Goal: Task Accomplishment & Management: Manage account settings

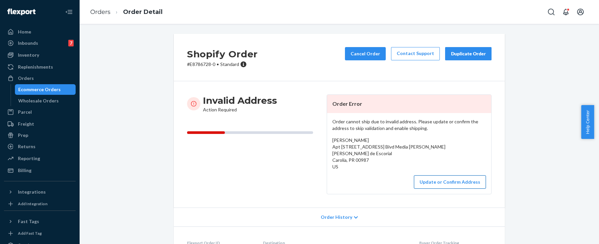
click at [437, 185] on button "Update or Confirm Address" at bounding box center [450, 182] width 72 height 13
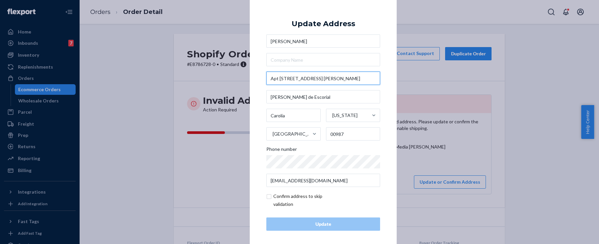
drag, startPoint x: 288, startPoint y: 77, endPoint x: 264, endPoint y: 78, distance: 24.0
click at [267, 78] on input "Apt 5102 #602 Blvd Media Luna" at bounding box center [324, 78] width 114 height 13
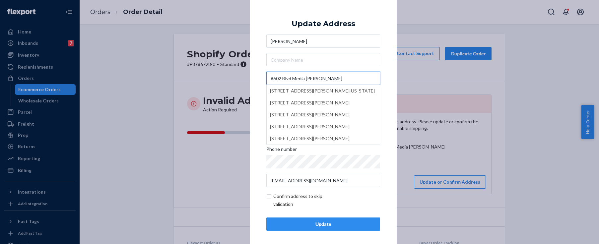
type input "#602 Blvd Media Luna"
click at [260, 71] on div "× Update Address Tomasita Hernandez #602 Blvd Media Luna 602 Blvd Media Luna, C…" at bounding box center [323, 122] width 147 height 251
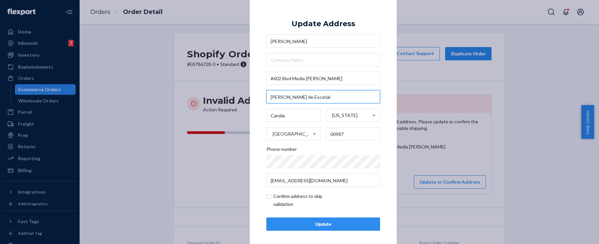
click at [269, 98] on input "Terrazas de Escorial" at bounding box center [324, 96] width 114 height 13
paste input "Apt 5102"
type input "Apt 5102, Terrazas de Escorial"
click at [267, 197] on input "checkbox" at bounding box center [305, 201] width 77 height 16
checkbox input "true"
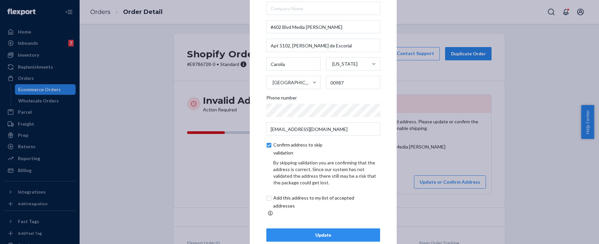
scroll to position [31, 0]
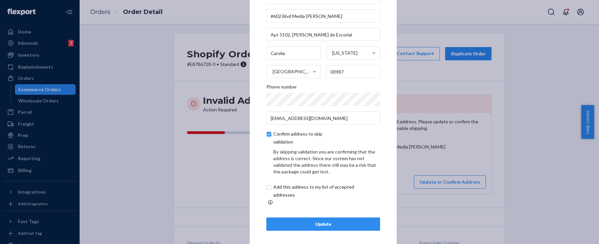
click at [335, 223] on div "Update" at bounding box center [323, 224] width 103 height 7
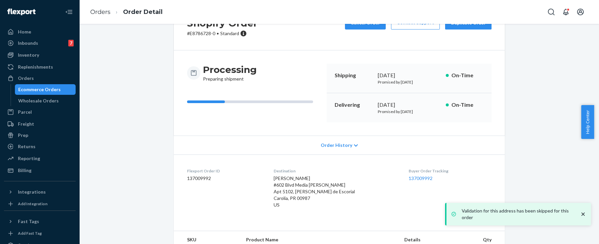
scroll to position [100, 0]
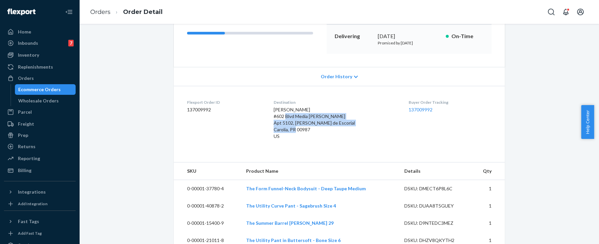
drag, startPoint x: 297, startPoint y: 141, endPoint x: 273, endPoint y: 116, distance: 34.3
click at [273, 116] on dl "Flexport Order ID 137009992 Destination Tomasita Hernandez #602 Blvd Media Luna…" at bounding box center [339, 121] width 331 height 70
copy span "#602 Blvd Media Luna Apt 5102, Terrazas de Escorial Carolia, PR 00987 US"
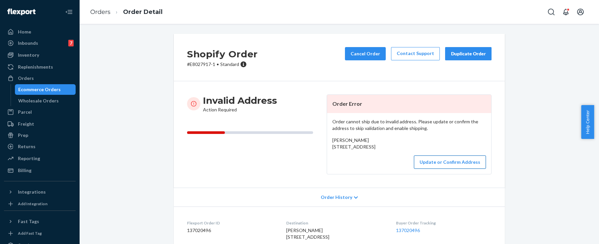
click at [451, 169] on button "Update or Confirm Address" at bounding box center [450, 162] width 72 height 13
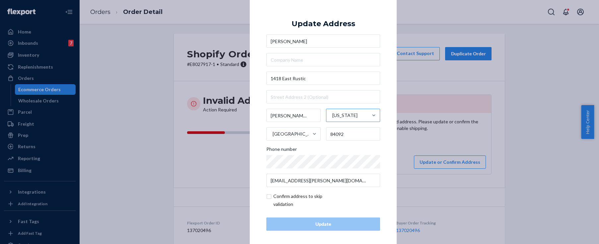
scroll to position [3, 0]
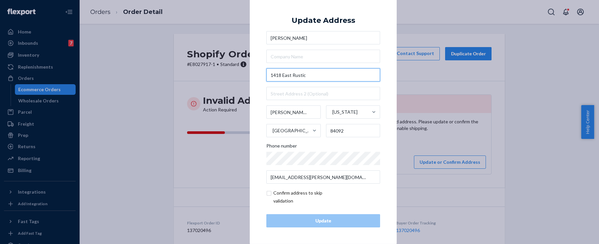
drag, startPoint x: 316, startPoint y: 80, endPoint x: 266, endPoint y: 82, distance: 50.1
click at [267, 82] on div "1418 East Rustic" at bounding box center [324, 74] width 114 height 13
paste input "Wood Ct"
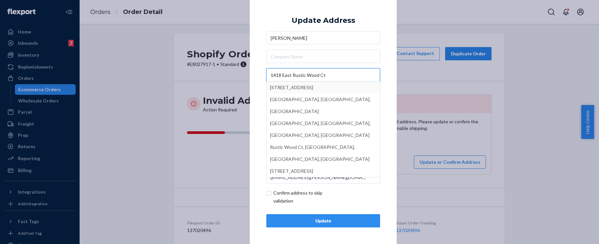
type input "1418 East Rustic Wood Ct"
click at [252, 87] on div "× Update Address Isabella Sexton 1418 East Rustic Wood Ct 1418 Wood Trail, Cove…" at bounding box center [323, 118] width 147 height 251
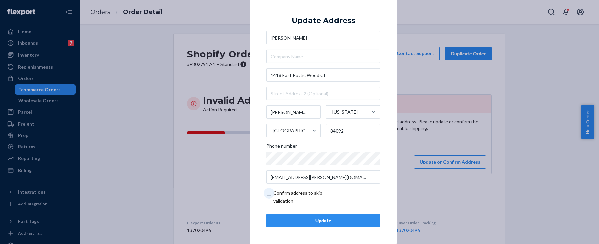
click at [267, 193] on input "checkbox" at bounding box center [305, 197] width 77 height 16
checkbox input "true"
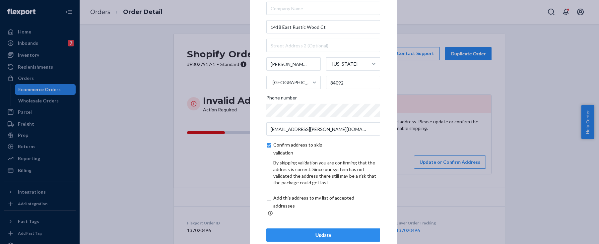
scroll to position [31, 0]
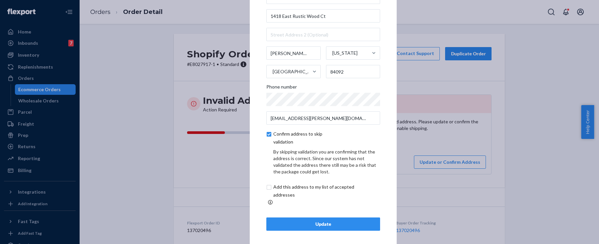
click at [336, 221] on div "Update" at bounding box center [323, 224] width 103 height 7
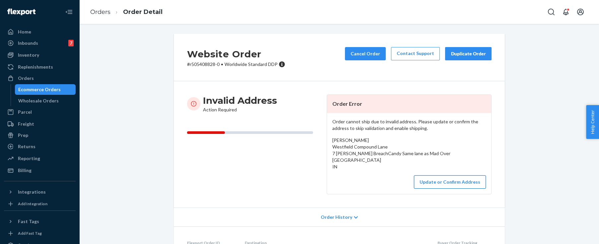
click at [461, 186] on button "Update or Confirm Address" at bounding box center [450, 182] width 72 height 13
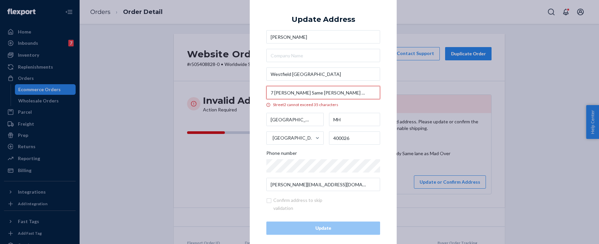
scroll to position [0, 26]
drag, startPoint x: 332, startPoint y: 94, endPoint x: 370, endPoint y: 97, distance: 38.6
click at [370, 97] on input "7 [PERSON_NAME] Same [PERSON_NAME] as Mad Over Donuts" at bounding box center [324, 92] width 114 height 13
click at [287, 93] on input "7 [PERSON_NAME] Same [PERSON_NAME] as Mad Over Donuts" at bounding box center [324, 92] width 114 height 13
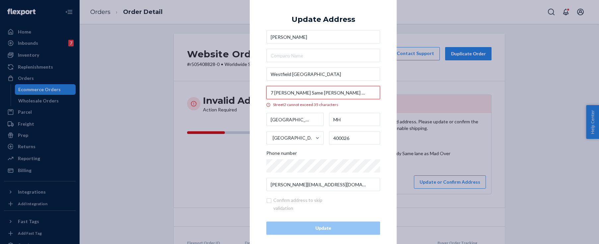
drag, startPoint x: 347, startPoint y: 96, endPoint x: 313, endPoint y: 95, distance: 34.5
click at [313, 95] on input "7 [PERSON_NAME] Same [PERSON_NAME] as Mad Over Donuts" at bounding box center [324, 92] width 114 height 13
click at [327, 94] on input "7 [PERSON_NAME] Same [PERSON_NAME] as Mad Over Donuts" at bounding box center [324, 92] width 114 height 13
drag, startPoint x: 325, startPoint y: 94, endPoint x: 378, endPoint y: 98, distance: 52.9
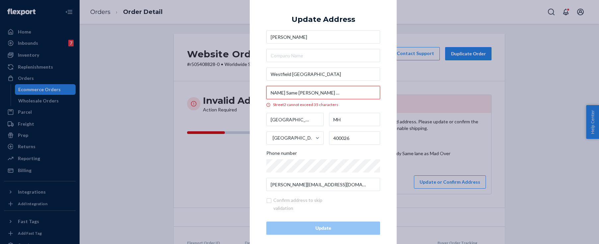
click at [378, 98] on div "× Update Address [PERSON_NAME][GEOGRAPHIC_DATA] 7 [PERSON_NAME] BreachCandy Sam…" at bounding box center [323, 121] width 147 height 259
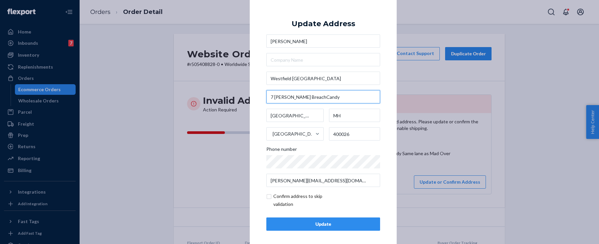
scroll to position [0, 0]
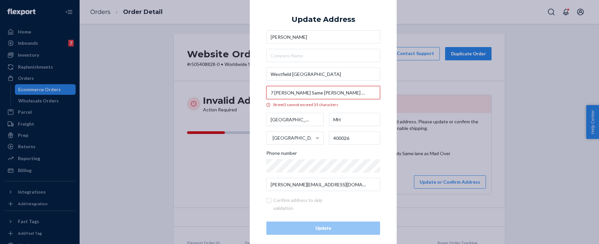
click at [349, 91] on input "7 [PERSON_NAME] Same [PERSON_NAME] as Mad Over Donuts" at bounding box center [324, 92] width 114 height 13
drag, startPoint x: 329, startPoint y: 94, endPoint x: 382, endPoint y: 100, distance: 54.1
click at [382, 100] on div "× Update Address [PERSON_NAME][GEOGRAPHIC_DATA] 7 [PERSON_NAME] BreachCandy Sam…" at bounding box center [323, 121] width 147 height 259
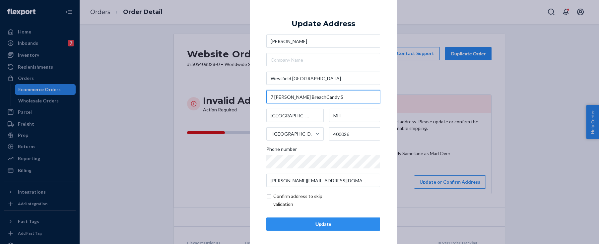
scroll to position [0, 0]
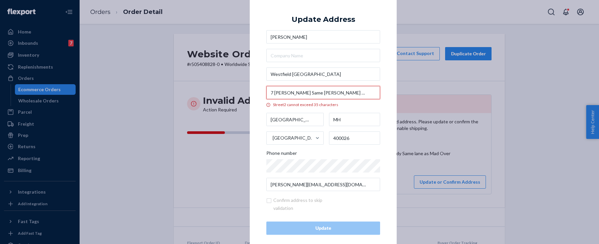
click at [341, 93] on input "7 [PERSON_NAME] Same [PERSON_NAME] as Mad Over Donuts" at bounding box center [324, 92] width 114 height 13
drag, startPoint x: 326, startPoint y: 92, endPoint x: 268, endPoint y: 92, distance: 58.4
click at [268, 92] on input "7 [PERSON_NAME] Same [PERSON_NAME] as Mad Over Donuts" at bounding box center [324, 92] width 114 height 13
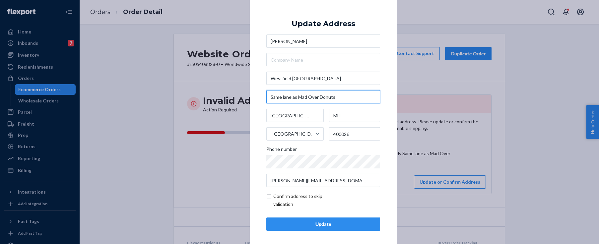
type input "Same lane as Mad Over Donuts"
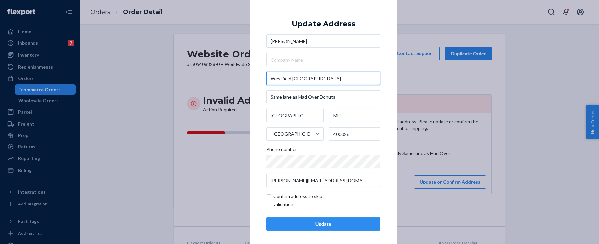
click at [353, 76] on input "Westfield [GEOGRAPHIC_DATA]" at bounding box center [324, 78] width 114 height 13
paste input "7 [PERSON_NAME] BreachCandy"
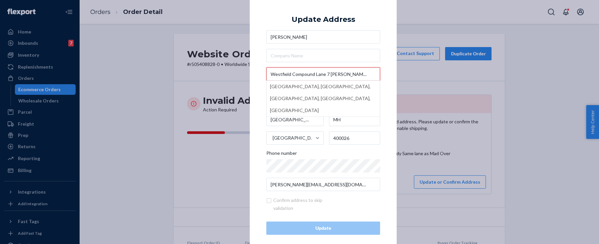
drag, startPoint x: 307, startPoint y: 75, endPoint x: 266, endPoint y: 73, distance: 41.2
click at [267, 73] on input "Westfield Compound Lane 7 [PERSON_NAME] BreachCandy" at bounding box center [324, 74] width 114 height 13
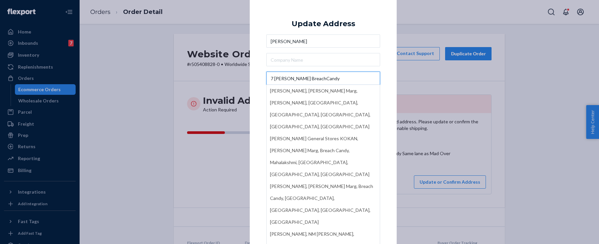
type input "7 [PERSON_NAME] BreachCandy"
click at [261, 76] on div "× Update Address [PERSON_NAME] 7 [PERSON_NAME] BreachCandy [PERSON_NAME], [PERS…" at bounding box center [323, 122] width 147 height 251
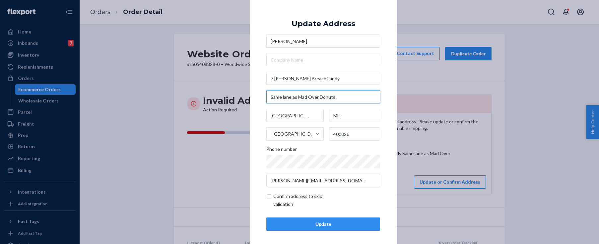
click at [272, 97] on input "Same lane as Mad Over Donuts" at bounding box center [324, 96] width 114 height 13
click at [270, 97] on input "Same lane as Mad Over Donuts" at bounding box center [324, 96] width 114 height 13
paste input "Westfield [GEOGRAPHIC_DATA]"
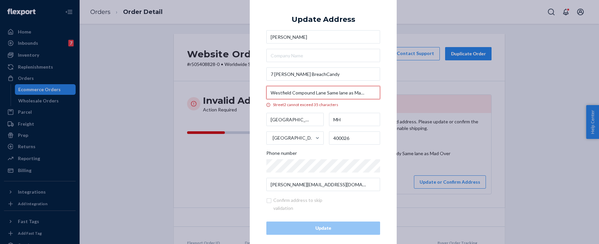
drag, startPoint x: 325, startPoint y: 93, endPoint x: 356, endPoint y: 94, distance: 31.2
click at [358, 94] on input "Westfield Compound Lane Same lane as Mad Over Donuts" at bounding box center [324, 92] width 114 height 13
click at [336, 93] on input "Westfield Compound Lane Same lane as Mad Over Donuts" at bounding box center [324, 92] width 114 height 13
drag, startPoint x: 325, startPoint y: 94, endPoint x: 375, endPoint y: 95, distance: 50.5
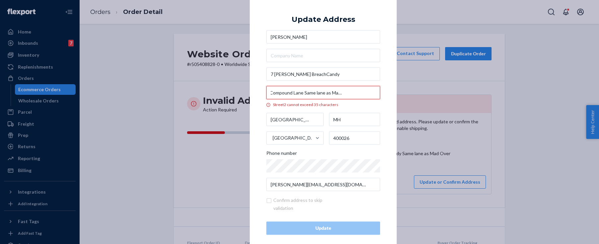
click at [375, 95] on input "Westfield Compound Lane Same lane as Mad Over Donuts" at bounding box center [324, 92] width 114 height 13
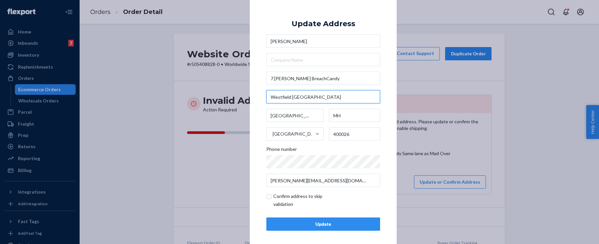
type input "Westfield [GEOGRAPHIC_DATA]"
click at [269, 196] on input "checkbox" at bounding box center [305, 201] width 77 height 16
checkbox input "true"
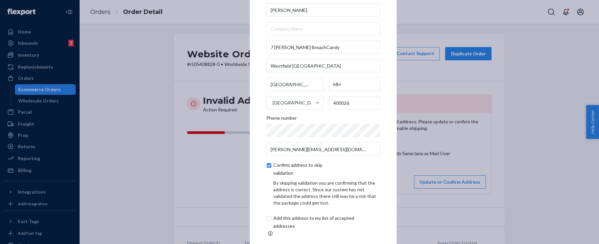
scroll to position [31, 0]
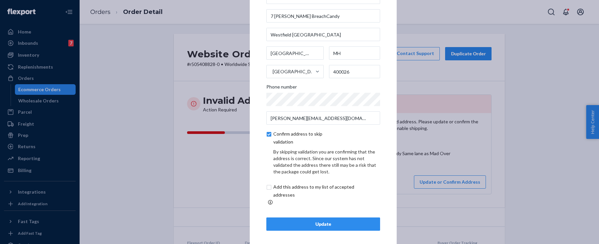
click at [338, 222] on div "Update" at bounding box center [323, 224] width 103 height 7
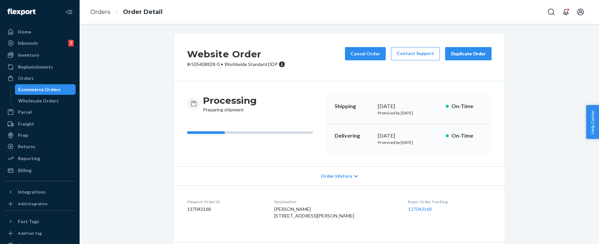
scroll to position [33, 0]
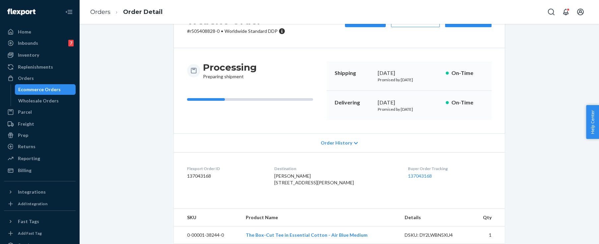
drag, startPoint x: 294, startPoint y: 202, endPoint x: 277, endPoint y: 185, distance: 23.9
click at [277, 185] on dl "Flexport Order ID 137043168 Destination [PERSON_NAME] 7 [PERSON_NAME] BreachCan…" at bounding box center [339, 177] width 331 height 50
copy span "[STREET_ADDRESS][PERSON_NAME]"
